Goal: Information Seeking & Learning: Learn about a topic

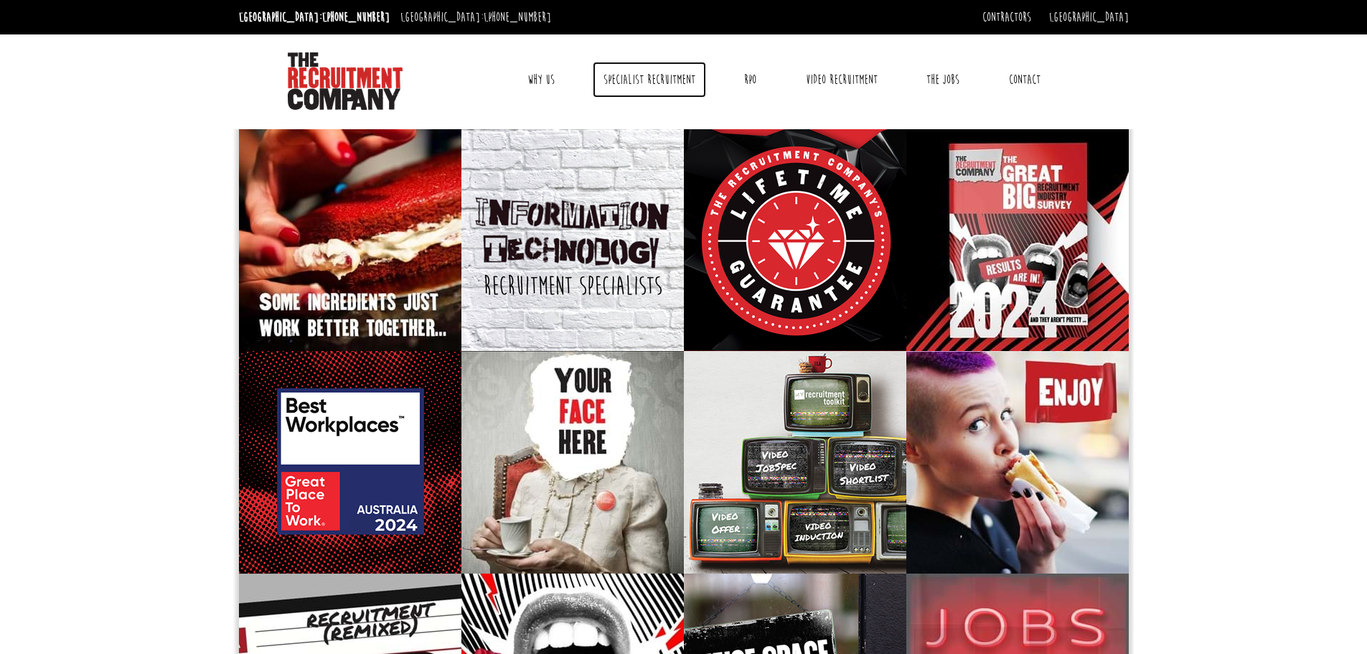
click at [674, 84] on link "Specialist Recruitment" at bounding box center [649, 80] width 113 height 36
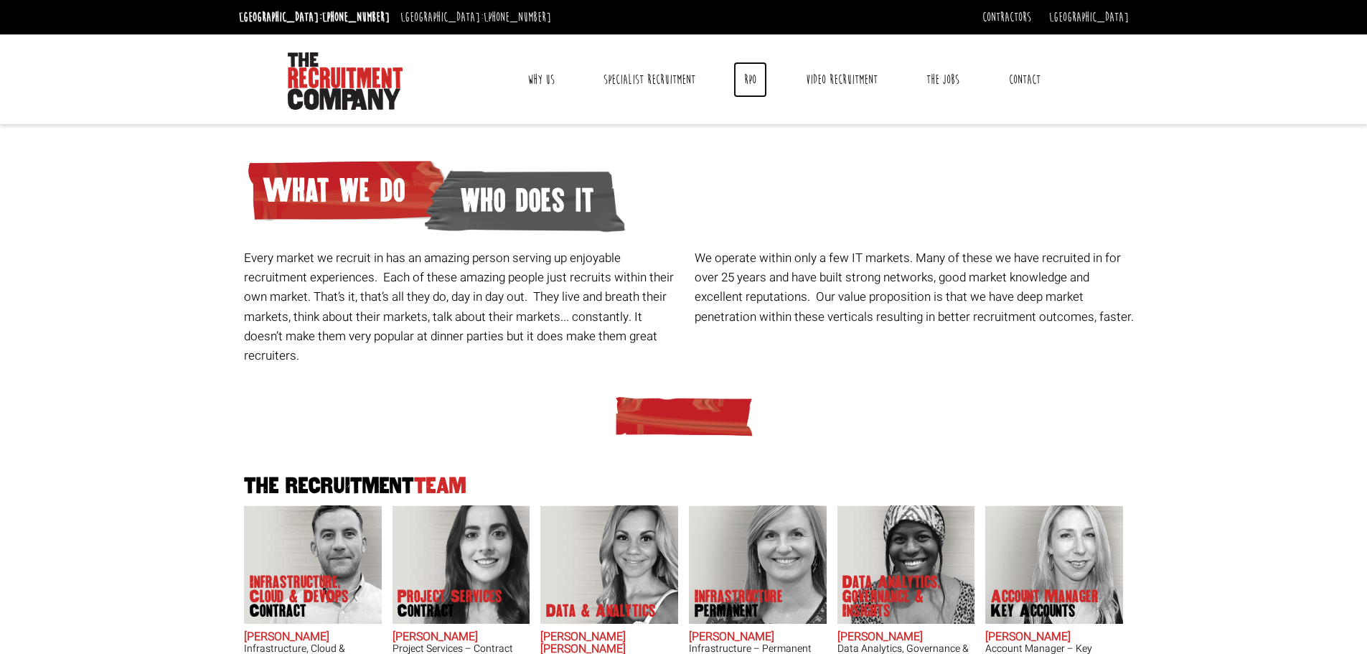
click at [751, 83] on link "RPO" at bounding box center [750, 80] width 34 height 36
click at [935, 79] on link "The Jobs" at bounding box center [942, 80] width 55 height 36
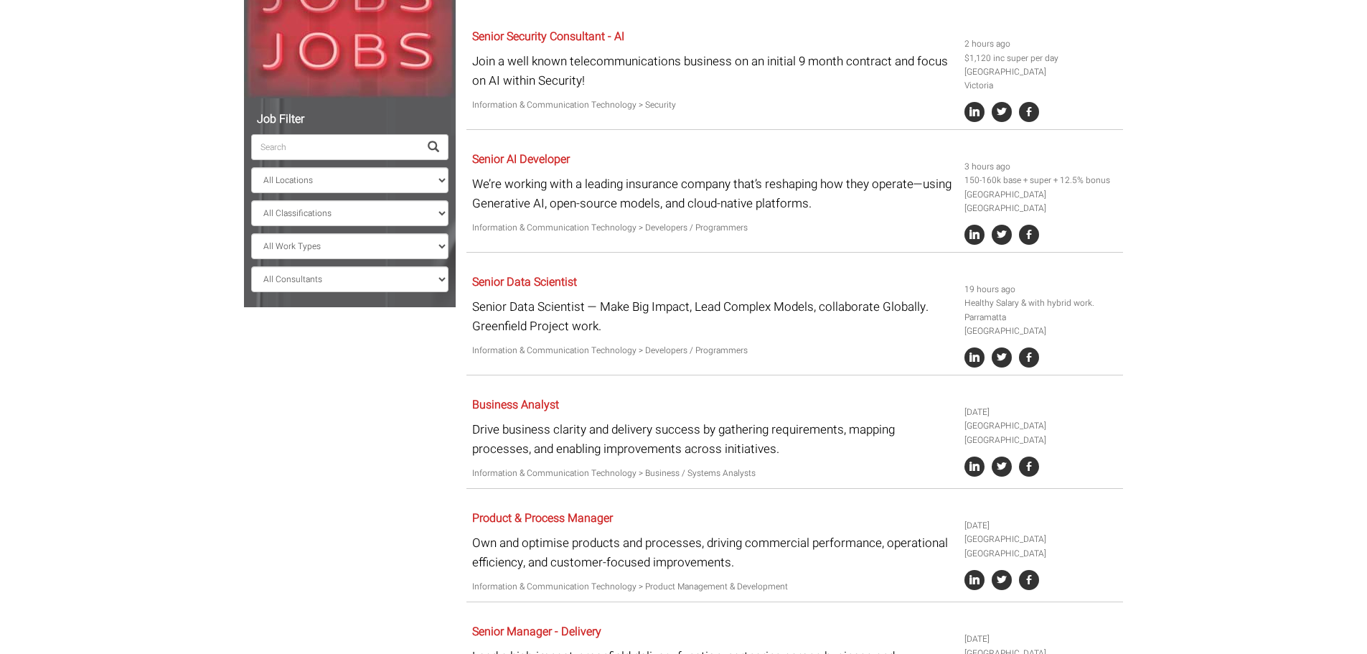
scroll to position [287, 0]
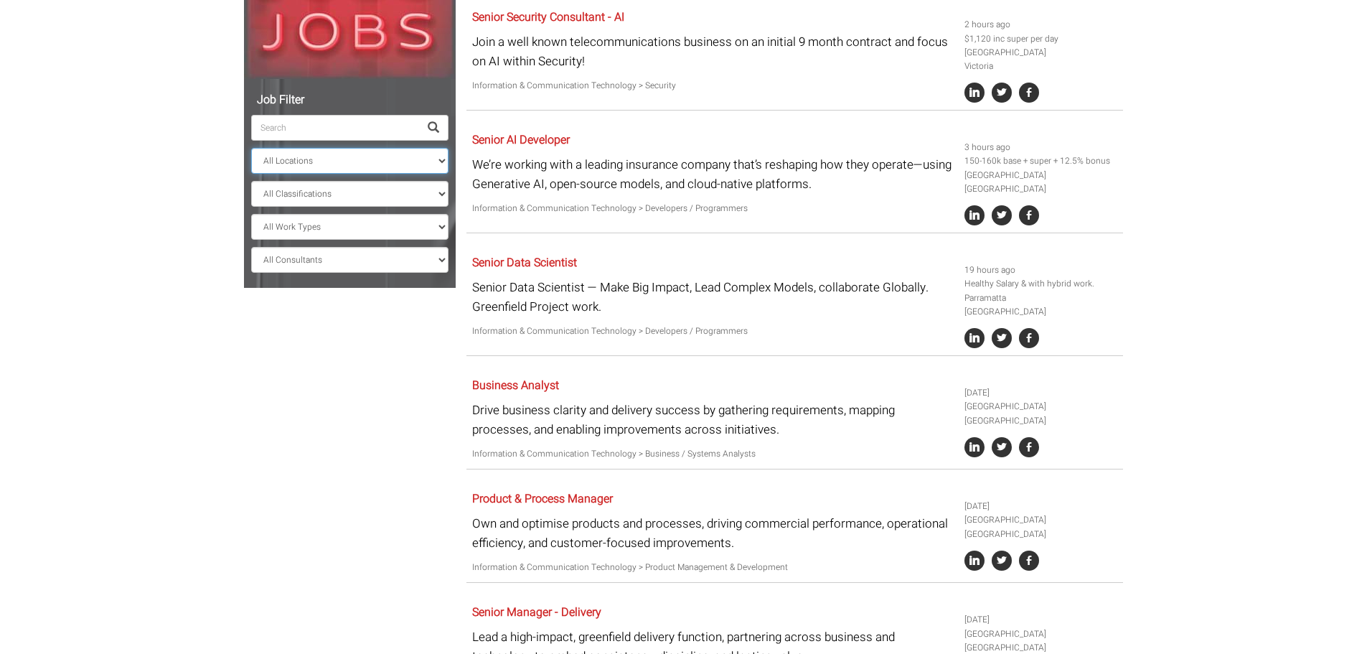
click at [336, 162] on select "All Locations [GEOGRAPHIC_DATA] [GEOGRAPHIC_DATA] [GEOGRAPHIC_DATA] [GEOGRAPHIC…" at bounding box center [349, 161] width 197 height 26
select select "[GEOGRAPHIC_DATA]"
click at [251, 148] on select "All Locations [GEOGRAPHIC_DATA] [GEOGRAPHIC_DATA] [GEOGRAPHIC_DATA] [GEOGRAPHIC…" at bounding box center [349, 161] width 197 height 26
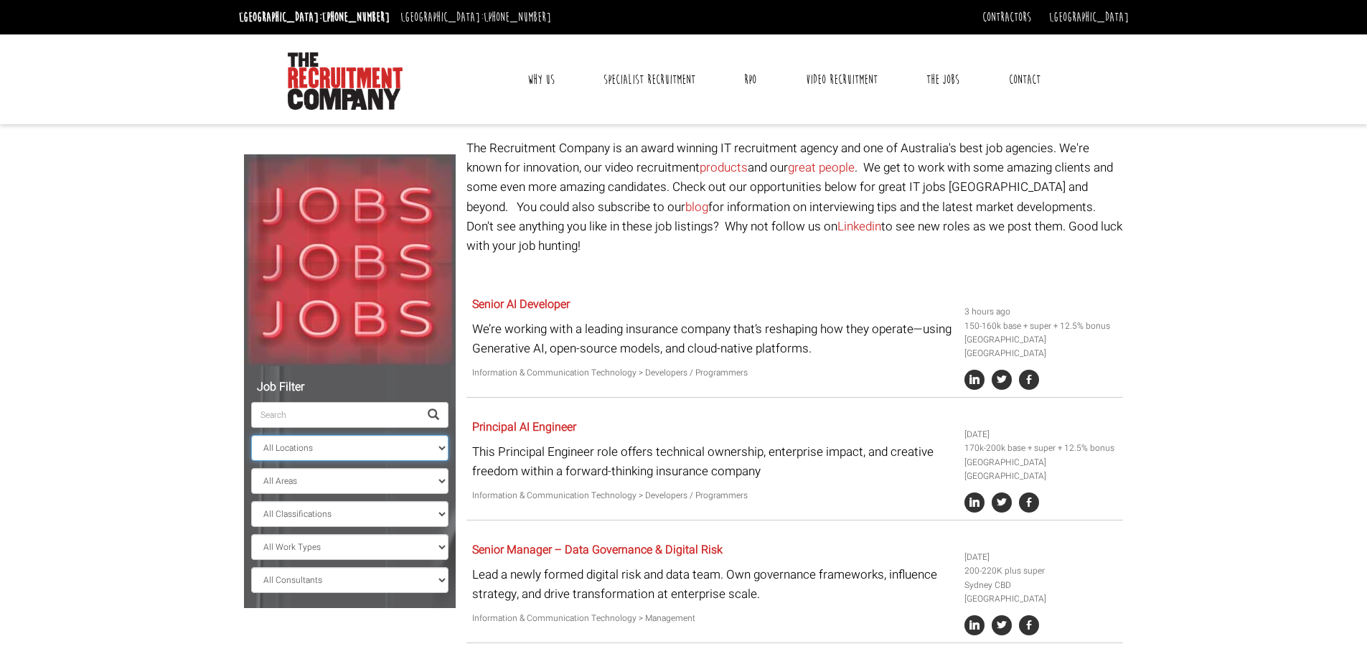
scroll to position [287, 0]
